Goal: Task Accomplishment & Management: Complete application form

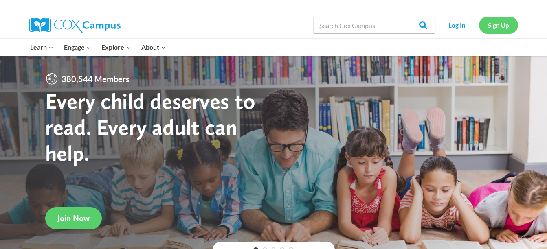
click at [494, 24] on link "Sign Up" at bounding box center [498, 25] width 39 height 17
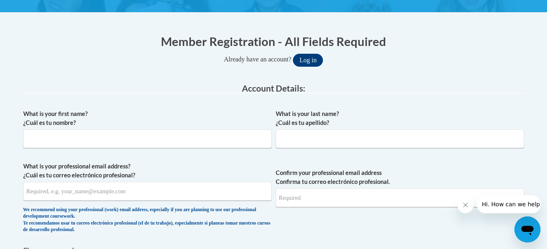
scroll to position [144, 0]
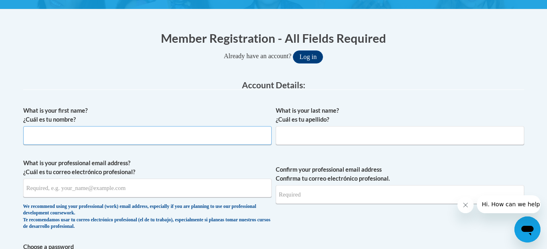
click at [226, 126] on input "What is your first name? ¿Cuál es tu nombre?" at bounding box center [147, 135] width 248 height 19
type input "Katja"
type input "[PERSON_NAME]"
click at [59, 187] on input "What is your professional email address? ¿Cuál es tu correo electrónico profesi…" at bounding box center [147, 188] width 248 height 19
type input "[EMAIL_ADDRESS][DOMAIN_NAME]"
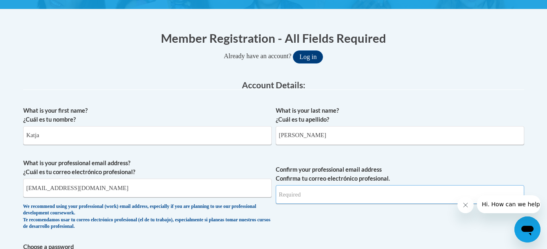
type input "[EMAIL_ADDRESS][DOMAIN_NAME]"
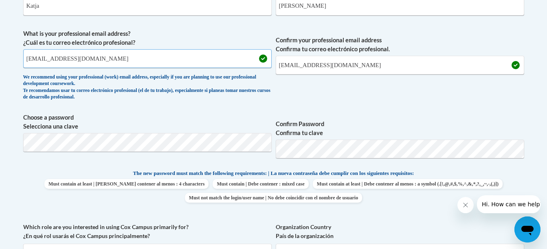
scroll to position [274, 0]
click at [442, 61] on input "[EMAIL_ADDRESS][DOMAIN_NAME]" at bounding box center [400, 64] width 248 height 19
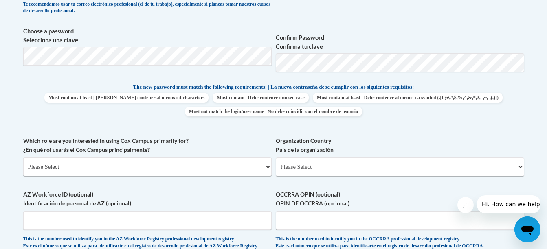
scroll to position [353, 0]
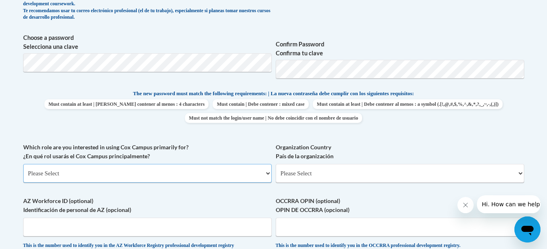
click at [128, 174] on select "Please Select College/University | Colegio/Universidad Community/Nonprofit Part…" at bounding box center [147, 173] width 248 height 19
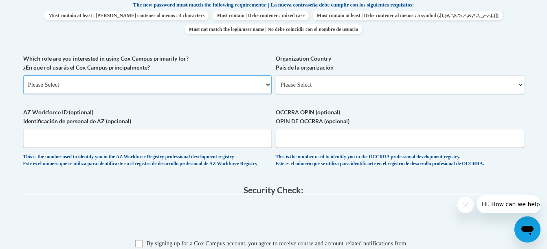
scroll to position [442, 0]
click at [155, 85] on select "Please Select College/University | Colegio/Universidad Community/Nonprofit Part…" at bounding box center [147, 84] width 248 height 19
select select "5a18ea06-2b54-4451-96f2-d152daf9eac5"
click at [23, 75] on select "Please Select College/University | Colegio/Universidad Community/Nonprofit Part…" at bounding box center [147, 84] width 248 height 19
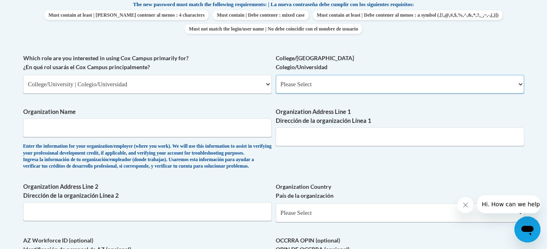
click at [318, 88] on select "Please Select College/University Staff | Empleado universitario College/Univers…" at bounding box center [400, 84] width 248 height 19
select select "99b32b07-cffc-426c-8bf6-0cd77760d84b"
click at [276, 75] on select "Please Select College/University Staff | Empleado universitario College/Univers…" at bounding box center [400, 84] width 248 height 19
click at [176, 134] on input "Organization Name" at bounding box center [147, 128] width 248 height 19
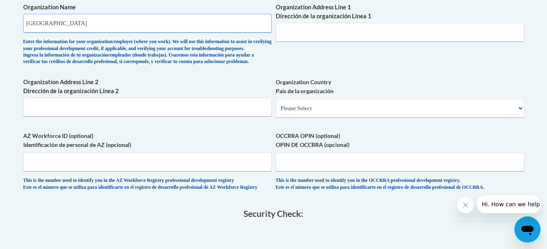
scroll to position [547, 0]
type input "[GEOGRAPHIC_DATA]"
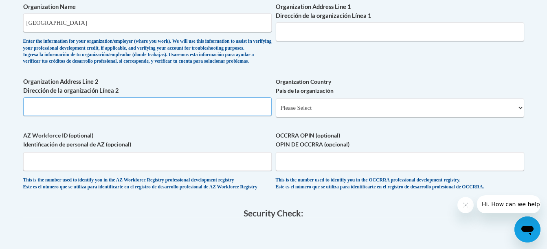
click at [130, 116] on input "Organization Address Line 2 Dirección de la organización Línea 2" at bounding box center [147, 106] width 248 height 19
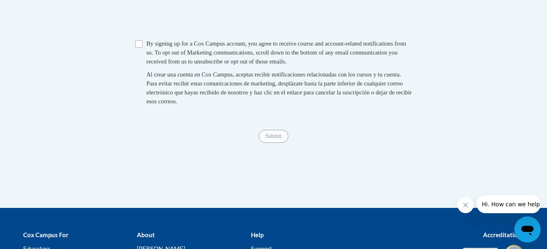
scroll to position [775, 0]
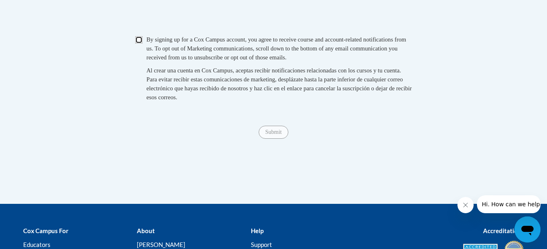
click at [140, 44] on input "Checkbox" at bounding box center [138, 39] width 7 height 7
checkbox input "true"
click at [269, 139] on input "Submit" at bounding box center [273, 132] width 29 height 13
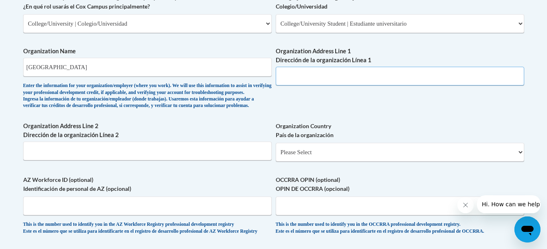
scroll to position [503, 0]
paste input "[STREET_ADDRESS][PERSON_NAME]"
type input "[STREET_ADDRESS][PERSON_NAME]"
click at [334, 162] on select "Please Select [GEOGRAPHIC_DATA] | [GEOGRAPHIC_DATA] Outside of [GEOGRAPHIC_DATA…" at bounding box center [400, 152] width 248 height 19
select select "ad49bcad-a171-4b2e-b99c-48b446064914"
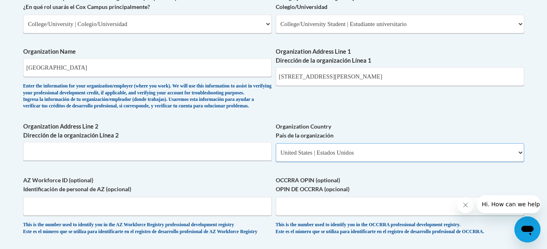
click at [276, 156] on select "Please Select [GEOGRAPHIC_DATA] | [GEOGRAPHIC_DATA] Outside of [GEOGRAPHIC_DATA…" at bounding box center [400, 152] width 248 height 19
select select
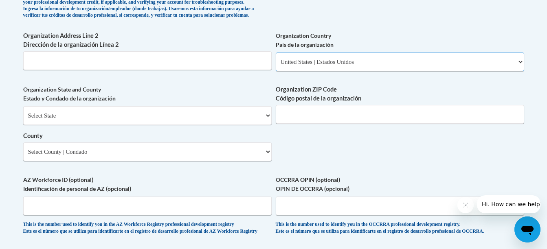
scroll to position [596, 0]
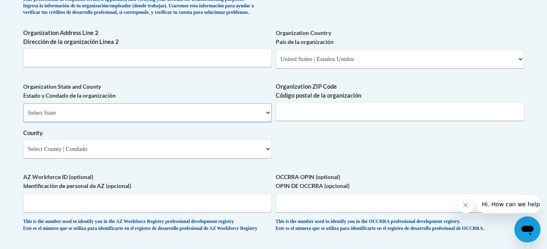
click at [175, 122] on select "Select State [US_STATE] [US_STATE] [US_STATE] [US_STATE] [US_STATE] [US_STATE] …" at bounding box center [147, 112] width 248 height 19
select select "[US_STATE]"
click at [23, 117] on select "Select State [US_STATE] [US_STATE] [US_STATE] [US_STATE] [US_STATE] [US_STATE] …" at bounding box center [147, 112] width 248 height 19
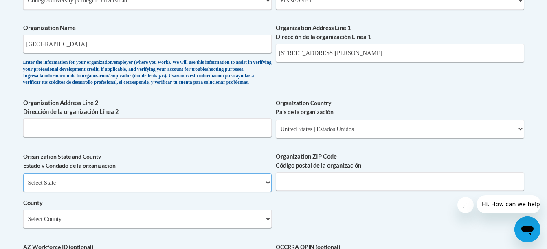
scroll to position [526, 0]
drag, startPoint x: 393, startPoint y: 53, endPoint x: 332, endPoint y: 58, distance: 60.9
click at [332, 58] on input "[STREET_ADDRESS][PERSON_NAME]" at bounding box center [400, 53] width 248 height 19
type input "[STREET_ADDRESS][PERSON_NAME]"
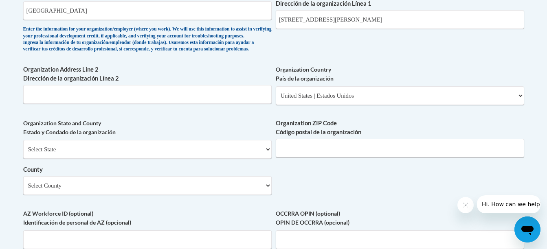
scroll to position [579, 0]
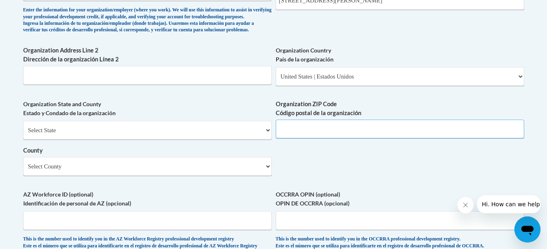
click at [316, 138] on input "Organization ZIP Code Código postal de la organización" at bounding box center [400, 129] width 248 height 19
type input "31698"
click at [193, 176] on select "Select County Appling [PERSON_NAME] [PERSON_NAME] [PERSON_NAME] [PERSON_NAME] B…" at bounding box center [147, 166] width 248 height 19
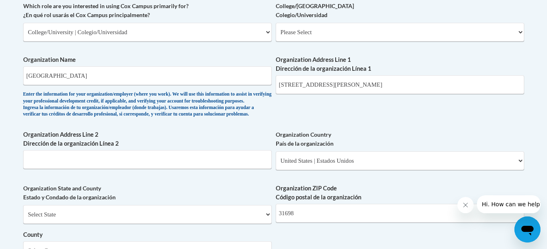
scroll to position [493, 0]
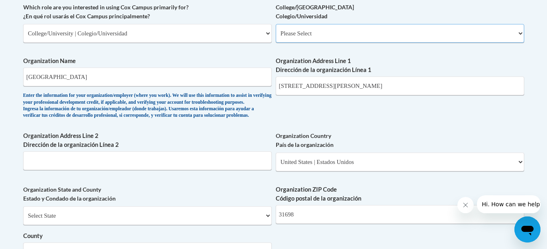
click at [360, 39] on select "Please Select College/University Staff | Empleado universitario College/Univers…" at bounding box center [400, 33] width 248 height 19
select select "99b32b07-cffc-426c-8bf6-0cd77760d84b"
click at [276, 24] on select "Please Select College/University Staff | Empleado universitario College/Univers…" at bounding box center [400, 33] width 248 height 19
select select "null"
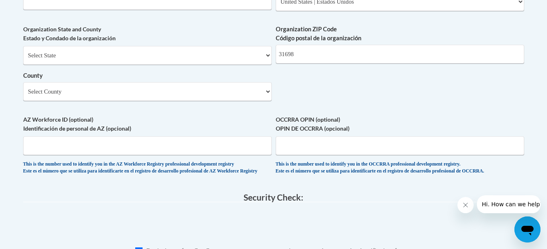
scroll to position [653, 0]
click at [202, 101] on select "Select County Appling [PERSON_NAME] [PERSON_NAME] [PERSON_NAME] [PERSON_NAME] B…" at bounding box center [147, 92] width 248 height 19
select select "Lowndes"
click at [23, 96] on select "Select County Appling [PERSON_NAME] [PERSON_NAME] [PERSON_NAME] [PERSON_NAME] B…" at bounding box center [147, 92] width 248 height 19
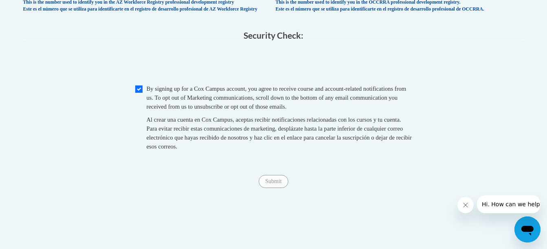
scroll to position [816, 0]
click at [277, 188] on input "Submit" at bounding box center [273, 181] width 29 height 13
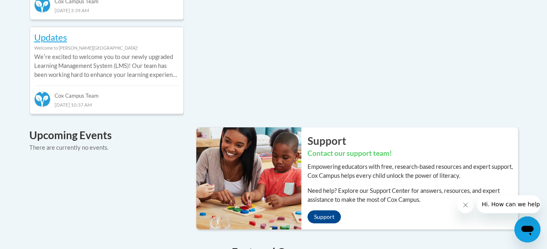
scroll to position [494, 0]
